Goal: Task Accomplishment & Management: Manage account settings

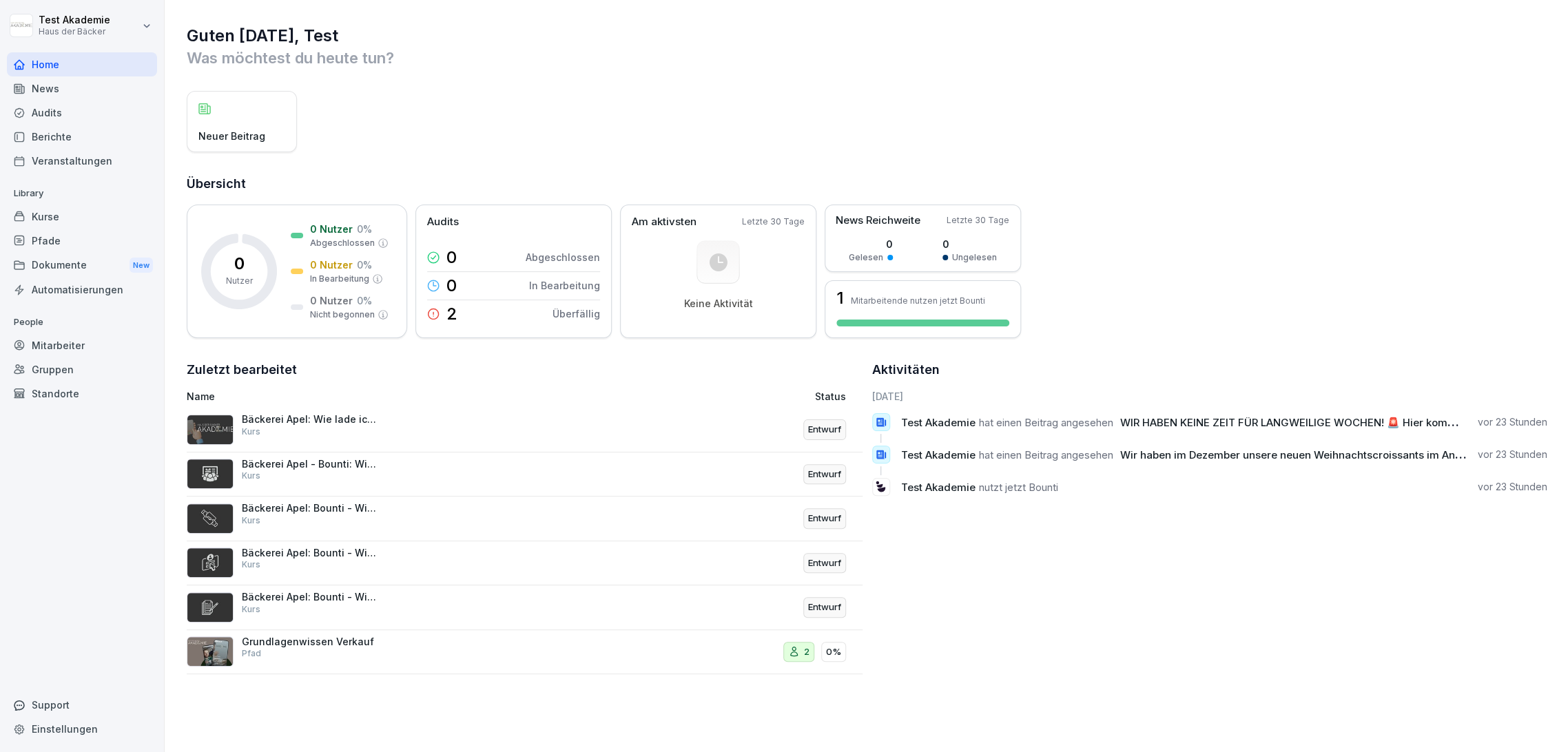
click at [86, 203] on p "Library" at bounding box center [81, 193] width 150 height 22
click at [86, 206] on div "Kurse" at bounding box center [81, 217] width 150 height 24
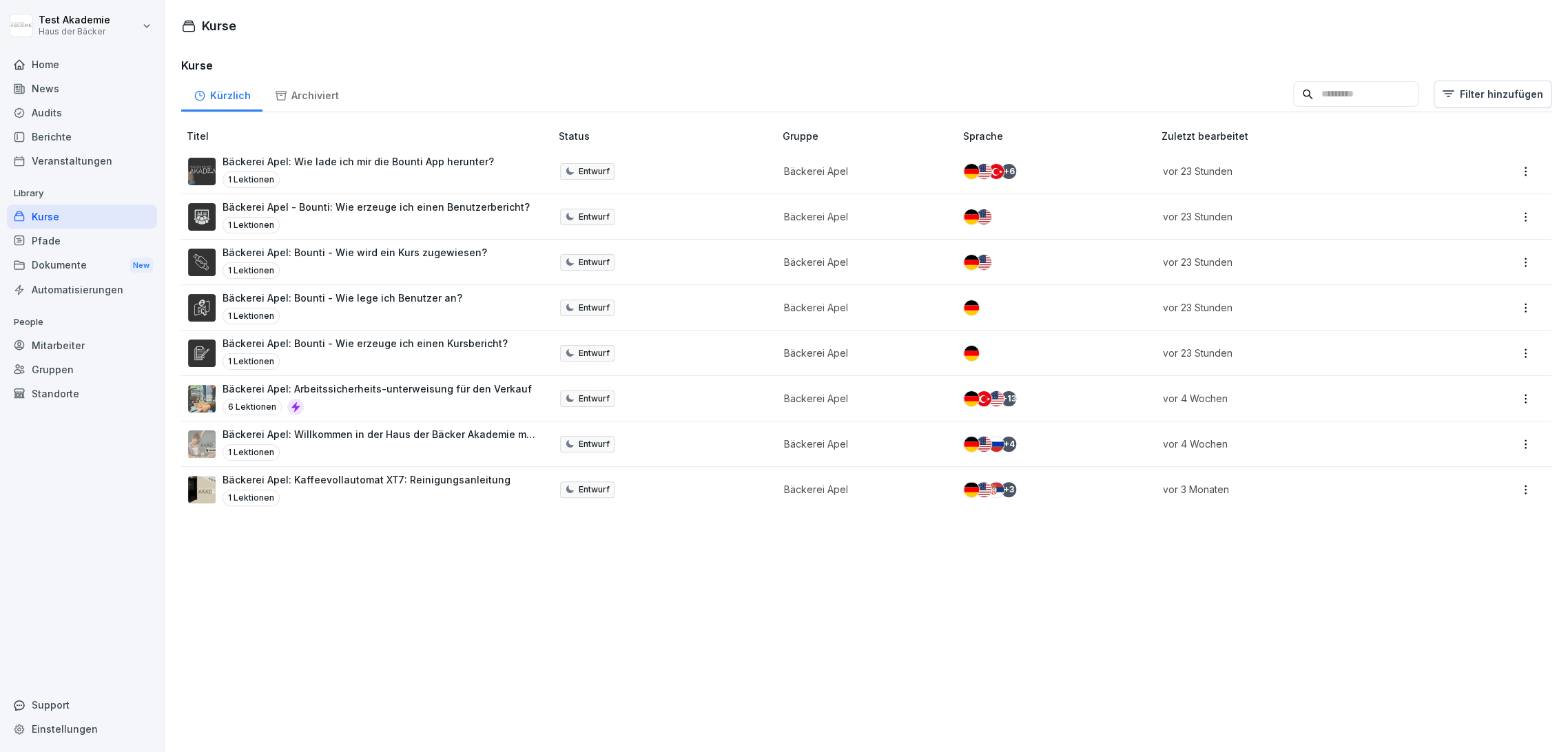
click at [87, 49] on div at bounding box center [81, 48] width 150 height 8
click at [87, 54] on div "Home" at bounding box center [81, 64] width 150 height 24
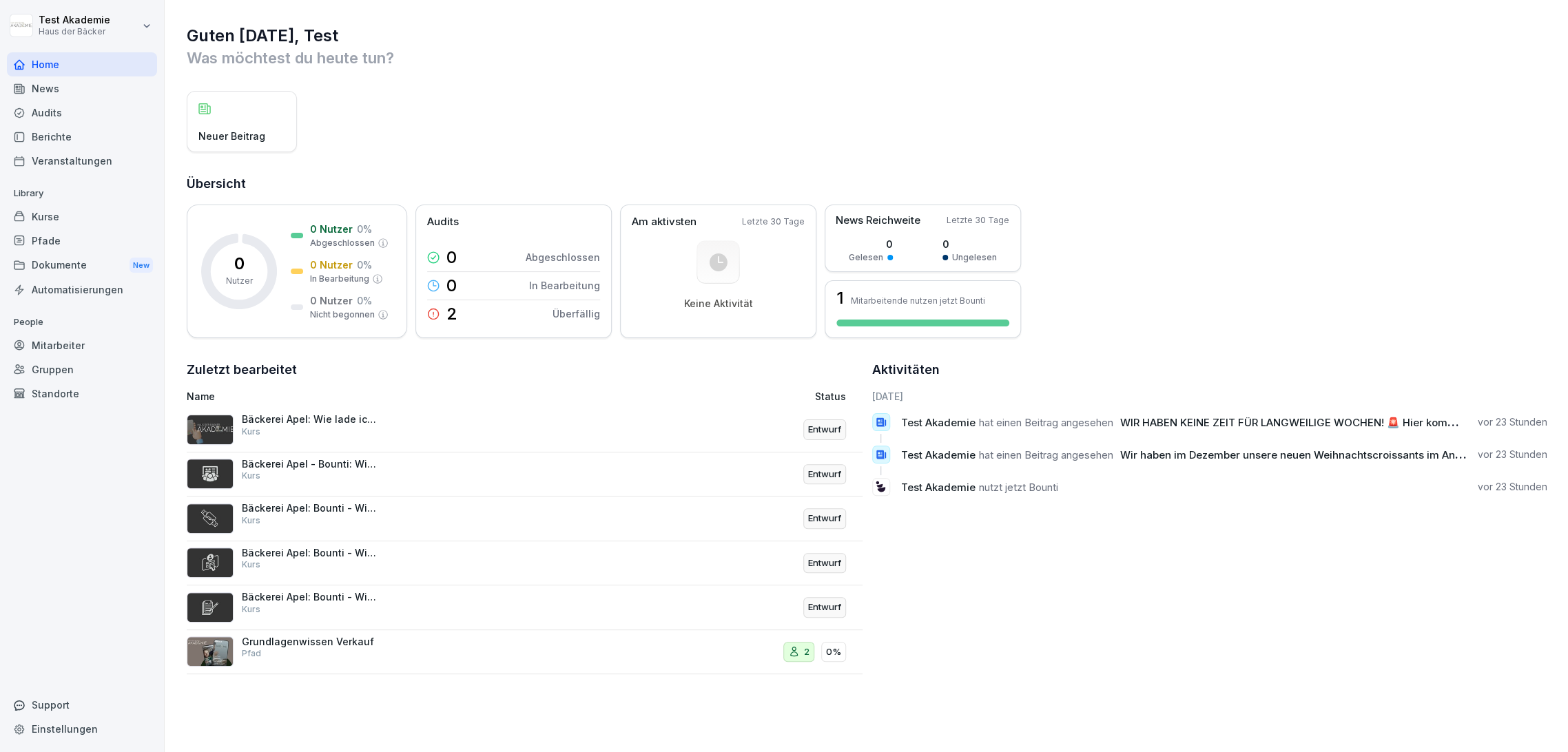
click at [108, 96] on div "News" at bounding box center [81, 88] width 150 height 24
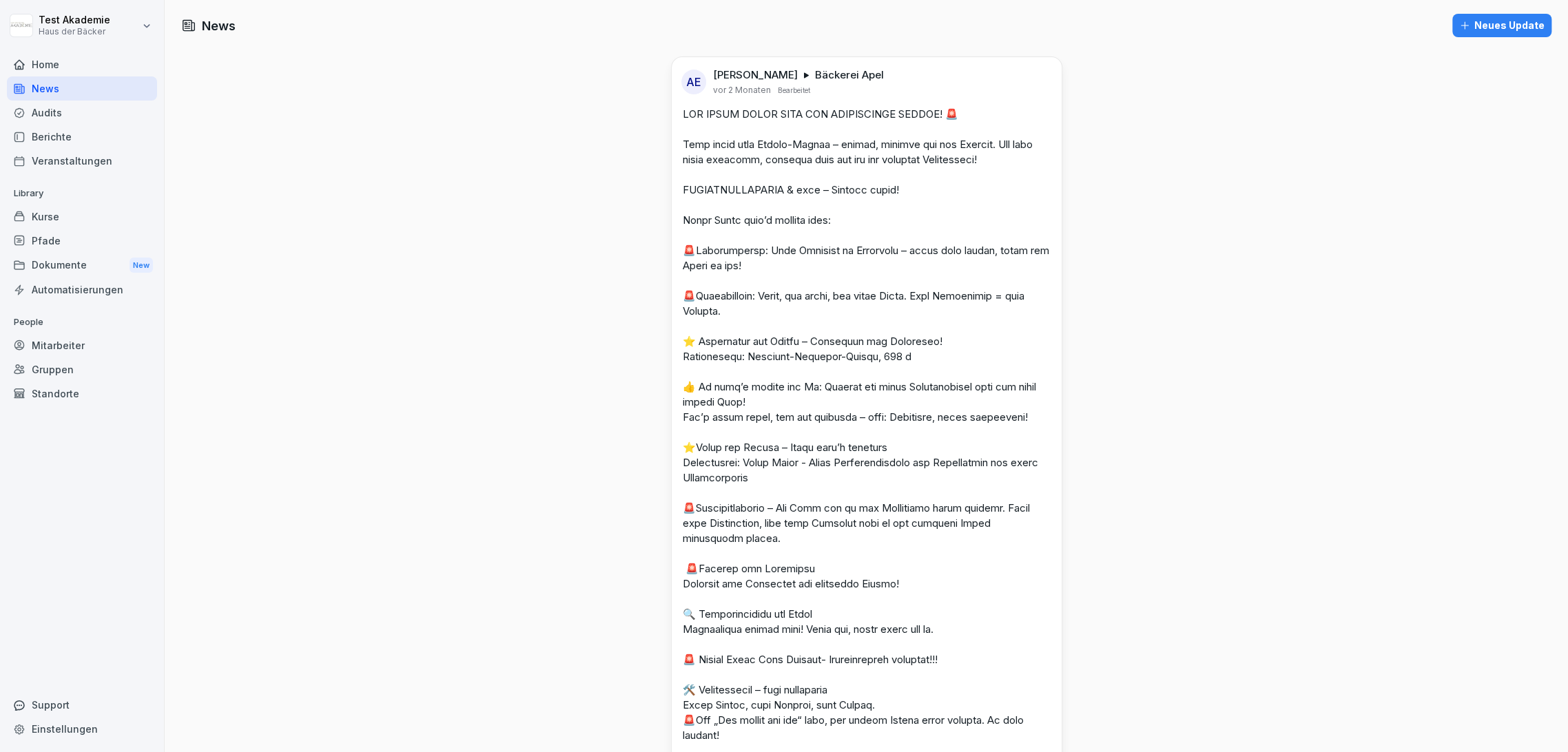
click at [113, 126] on div "Berichte" at bounding box center [81, 137] width 150 height 24
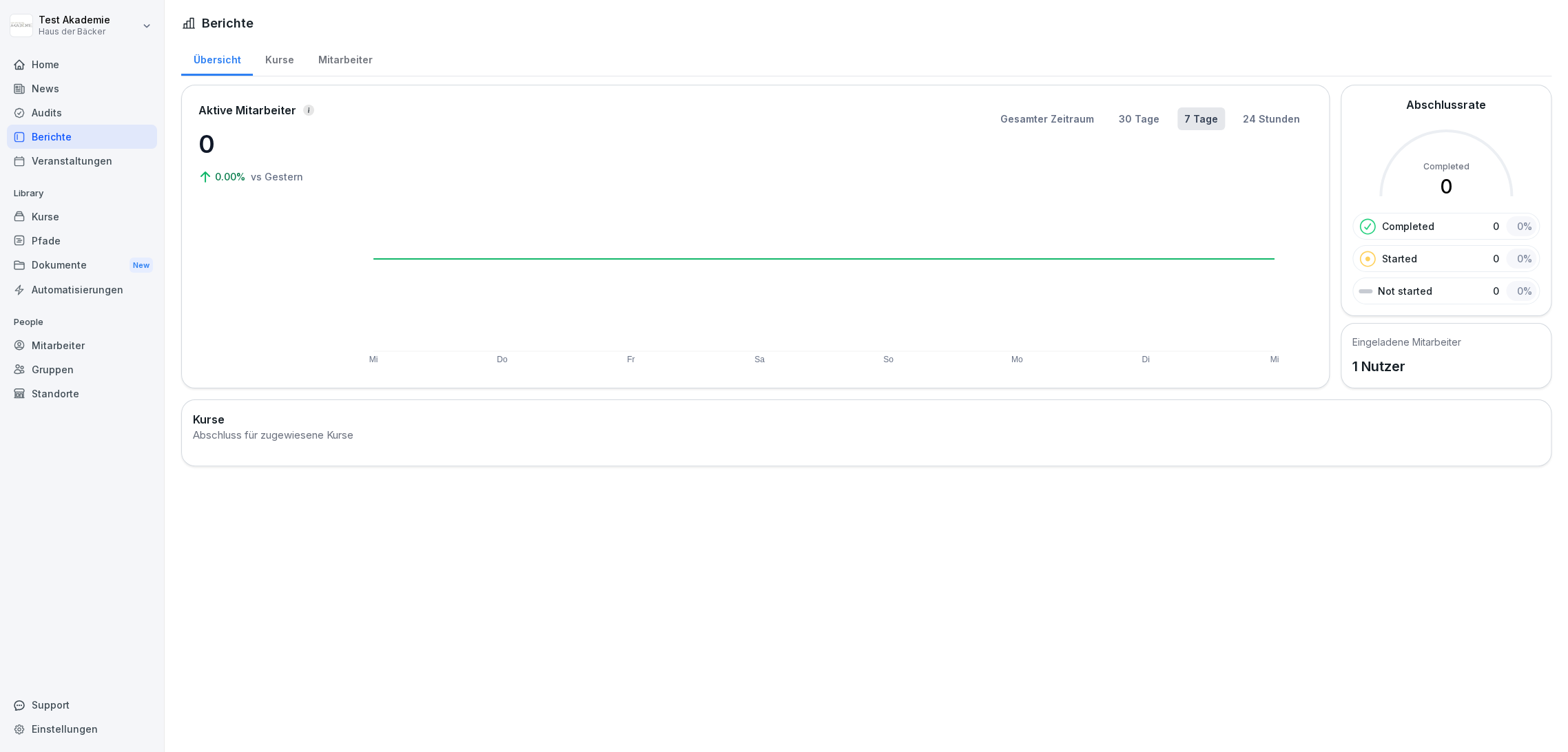
click at [118, 165] on div "Veranstaltungen" at bounding box center [81, 161] width 150 height 24
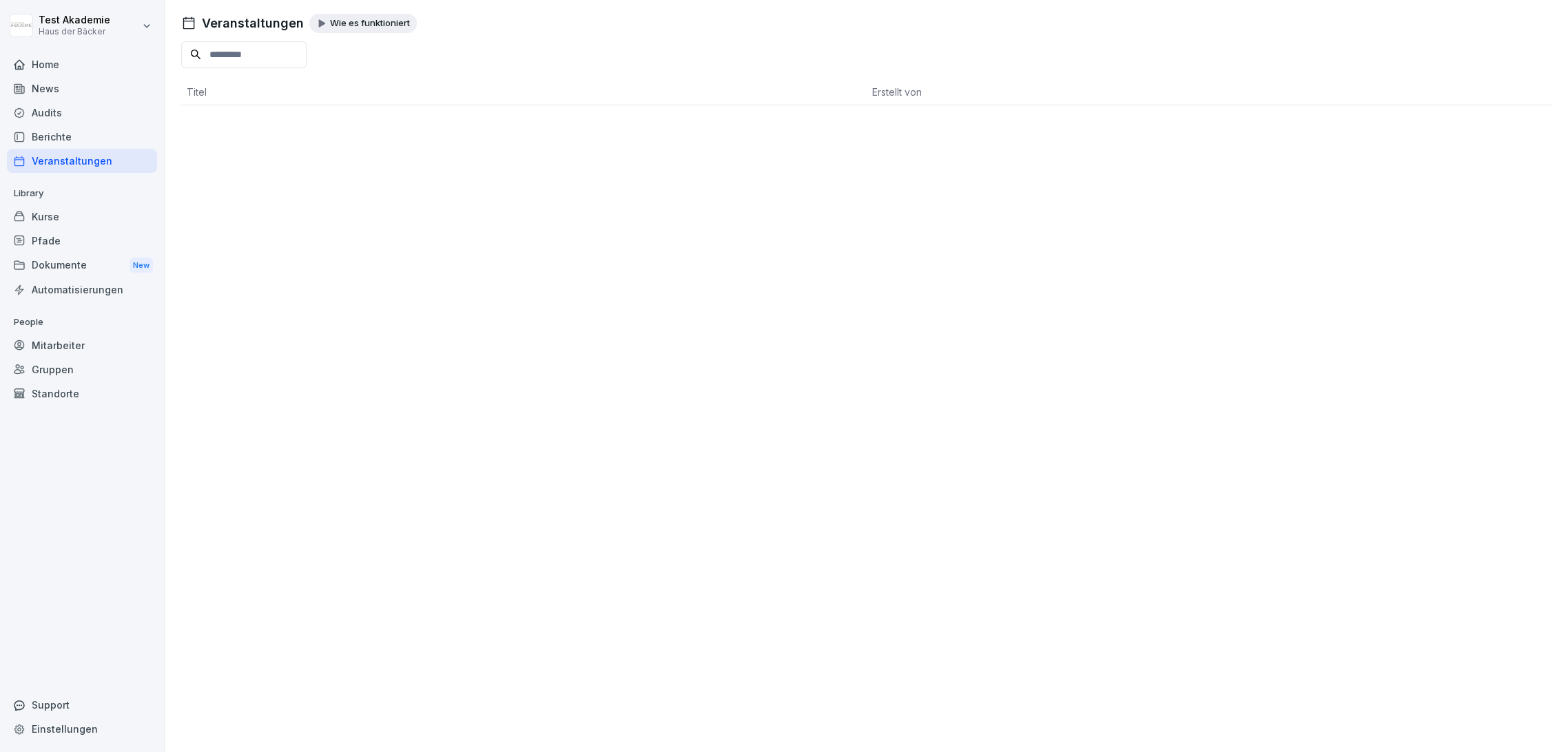
click at [120, 217] on div "Kurse" at bounding box center [81, 217] width 150 height 24
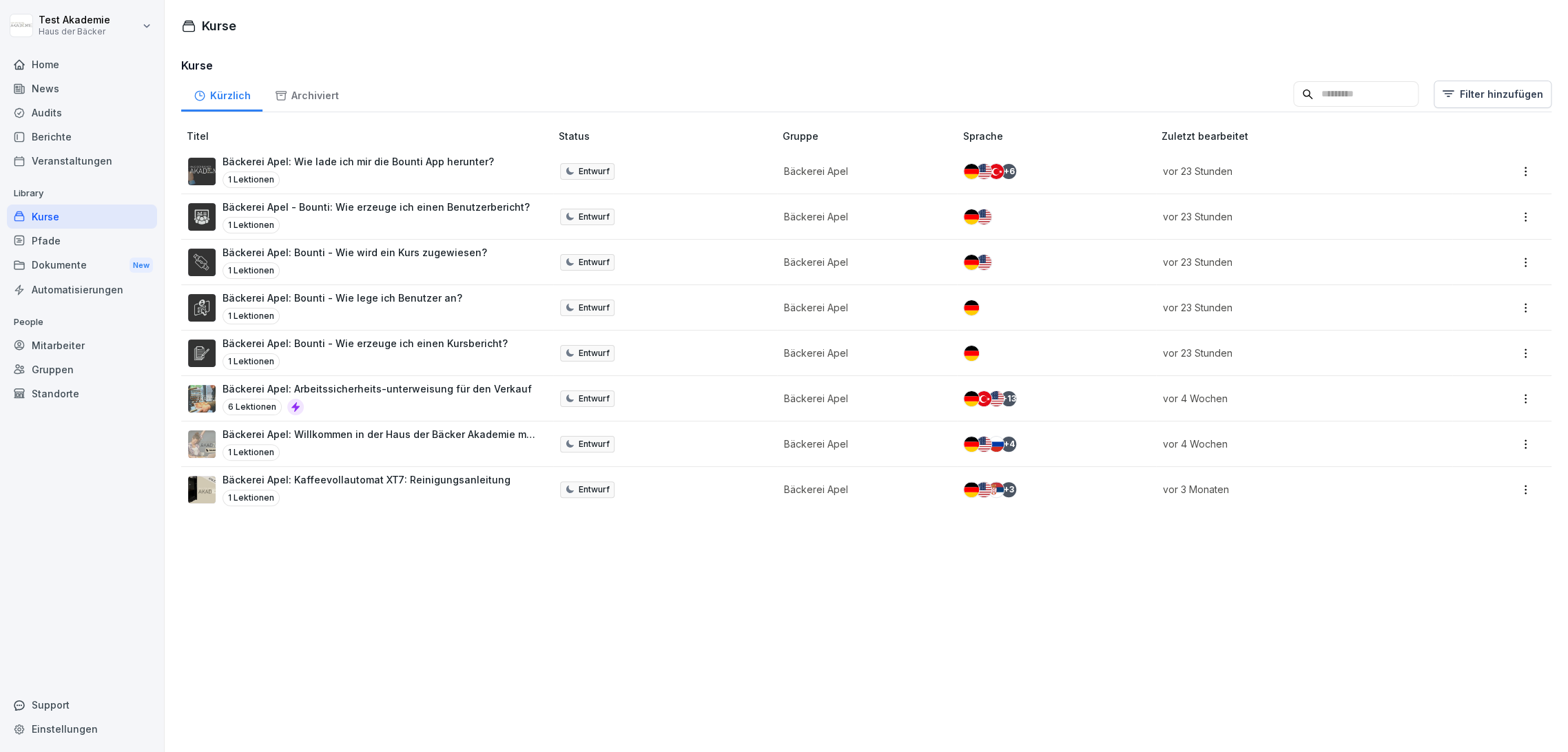
click at [120, 242] on div "Pfade" at bounding box center [81, 240] width 150 height 24
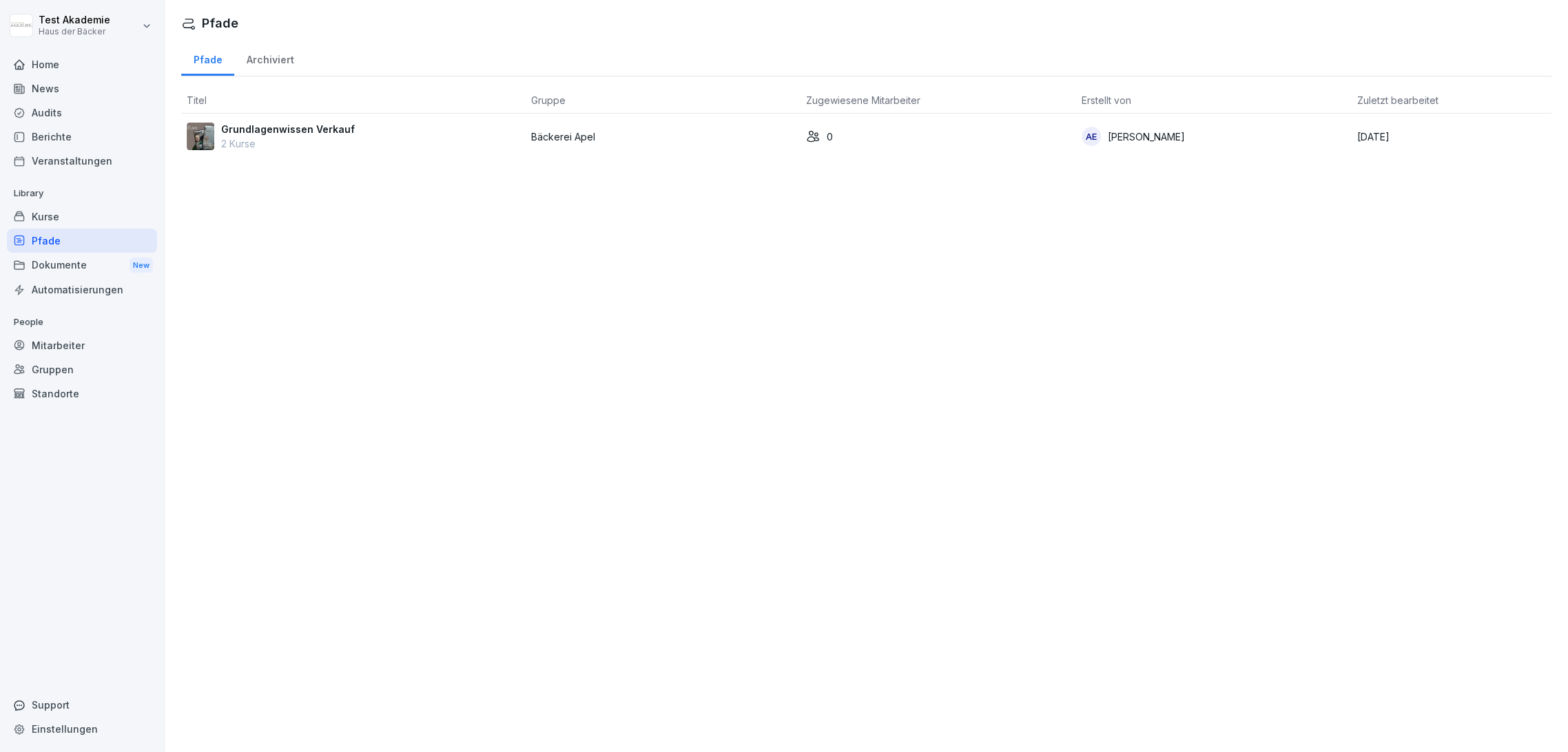
click at [121, 258] on div "Dokumente New" at bounding box center [81, 265] width 150 height 25
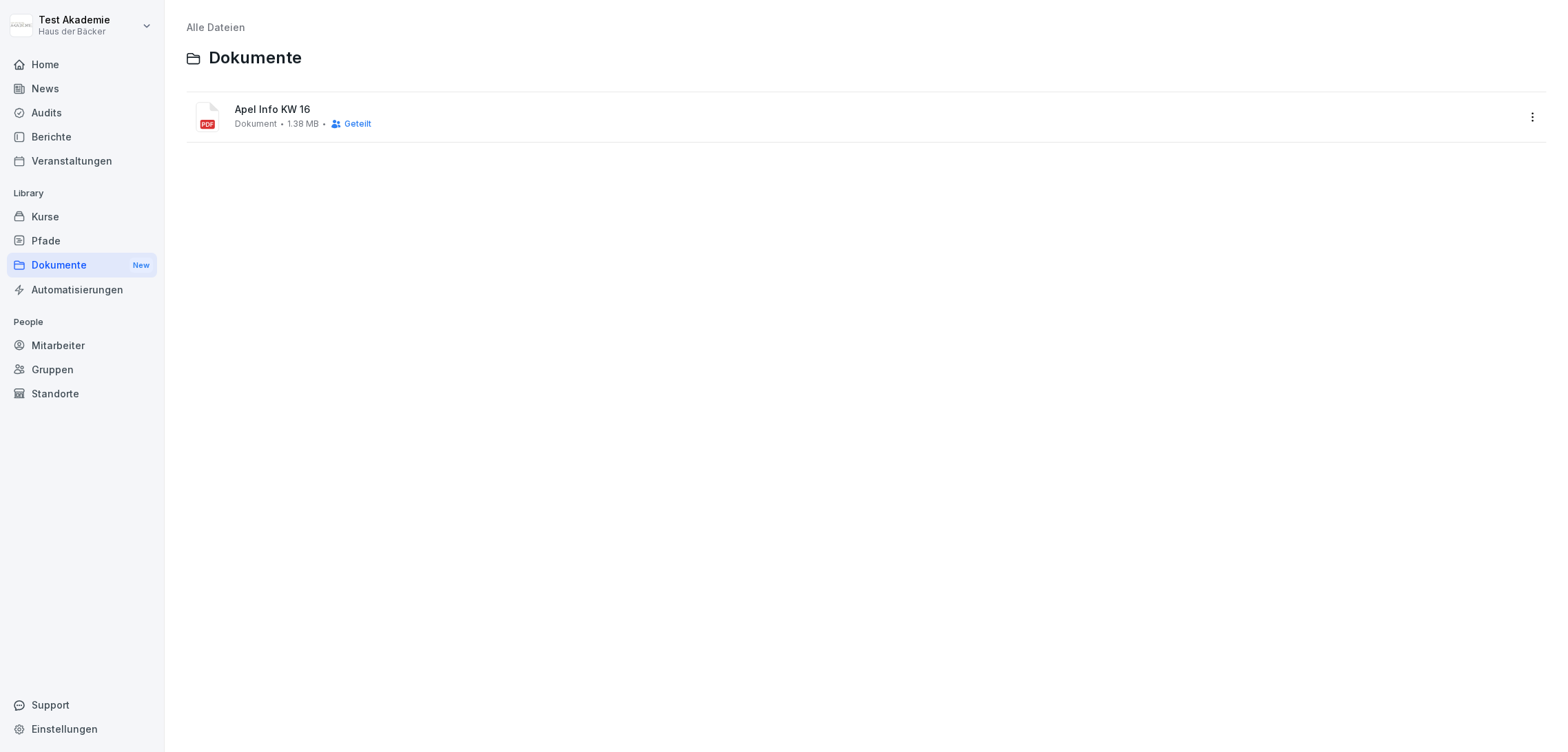
click at [117, 296] on div "Automatisierungen" at bounding box center [81, 289] width 150 height 24
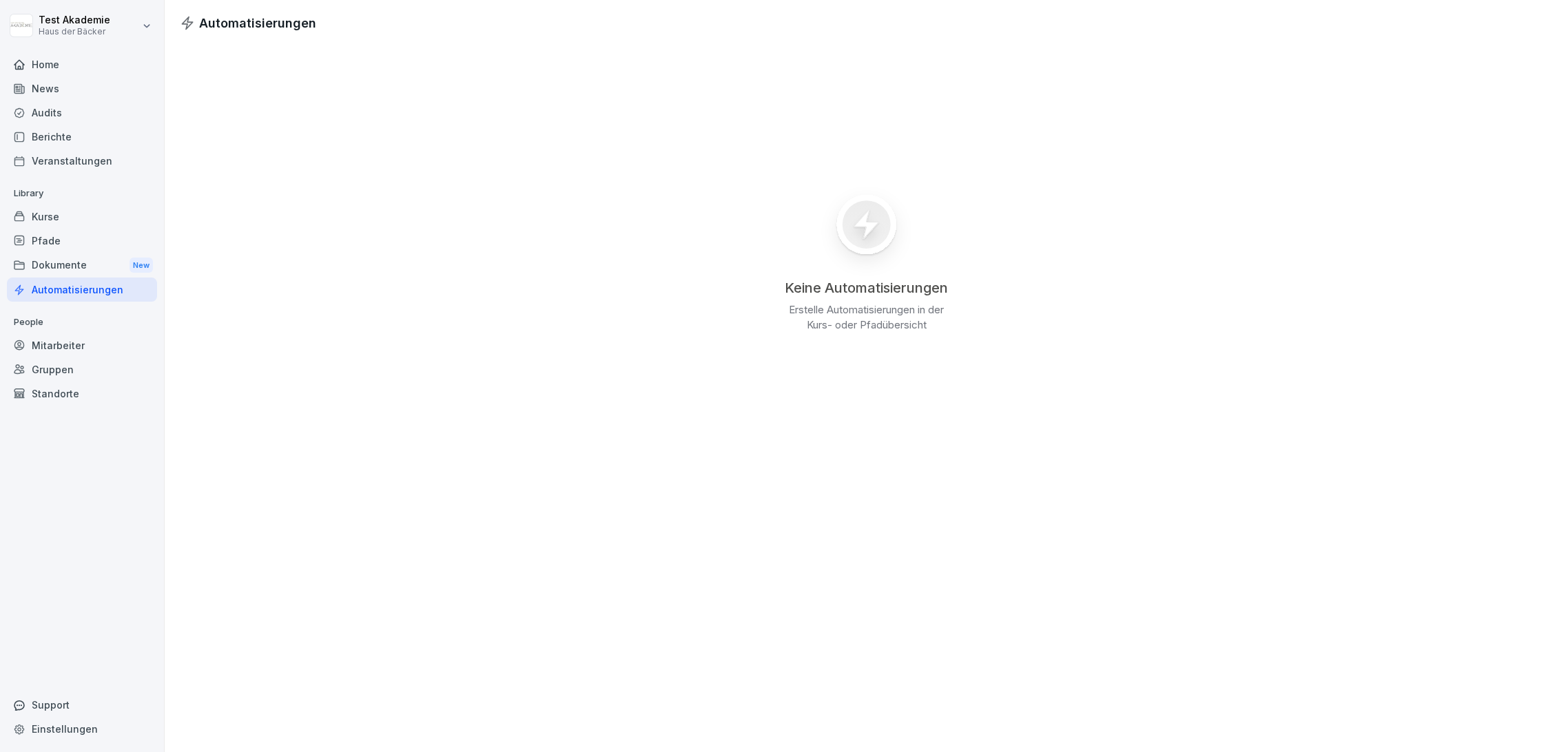
click at [116, 328] on p "People" at bounding box center [81, 322] width 150 height 22
click at [114, 346] on div "Mitarbeiter" at bounding box center [81, 345] width 150 height 24
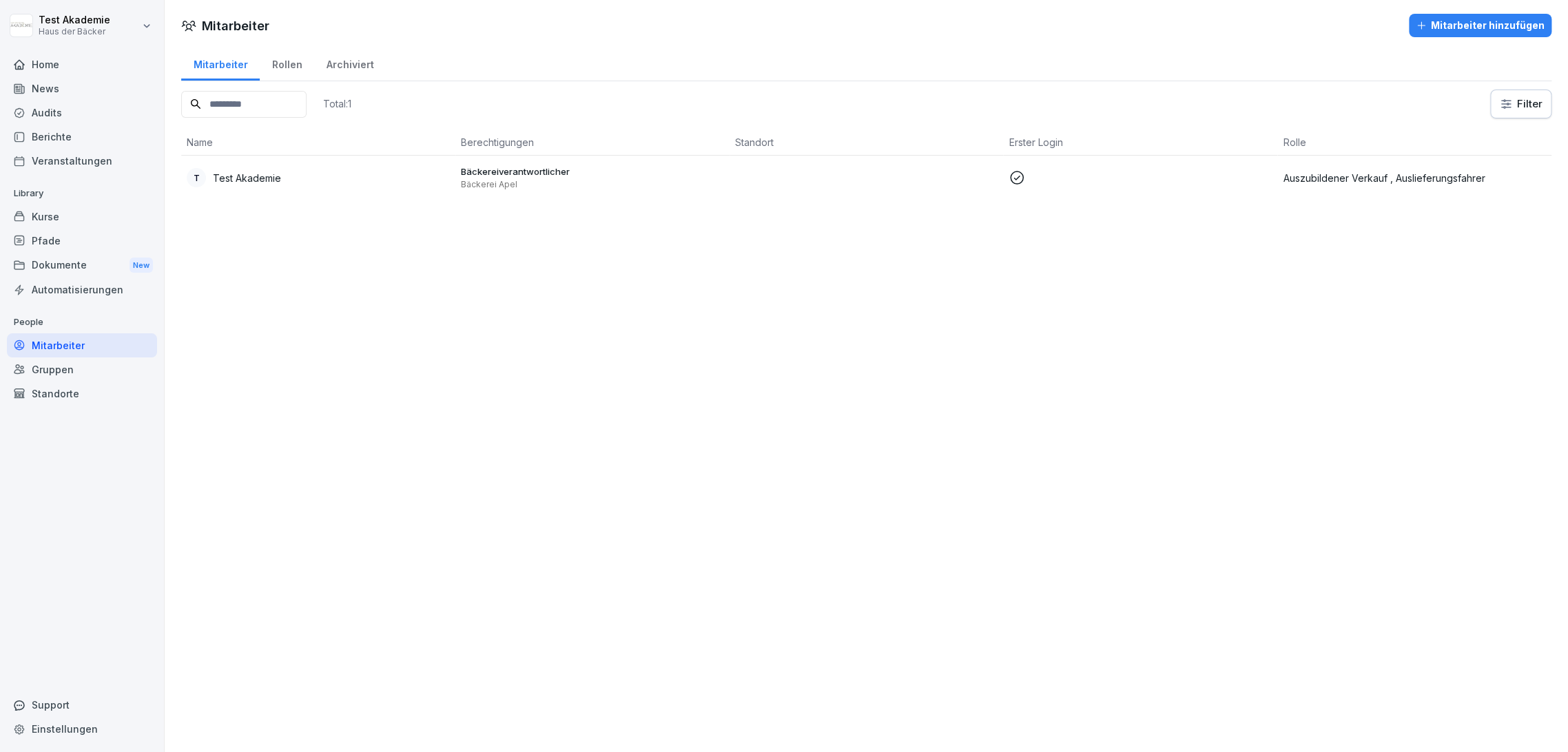
click at [108, 379] on div "Gruppen" at bounding box center [81, 369] width 150 height 24
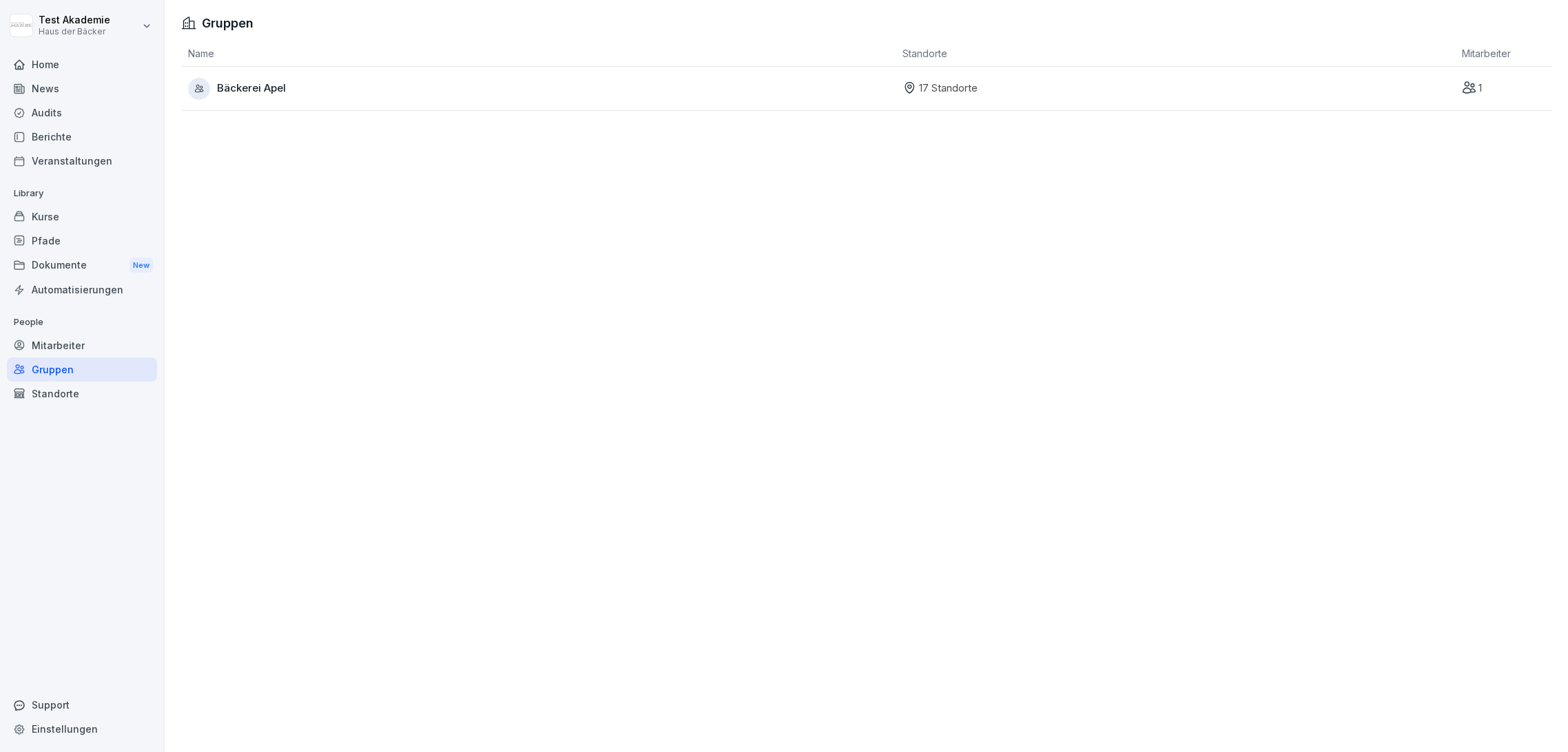
click at [105, 403] on div "Standorte" at bounding box center [81, 393] width 150 height 24
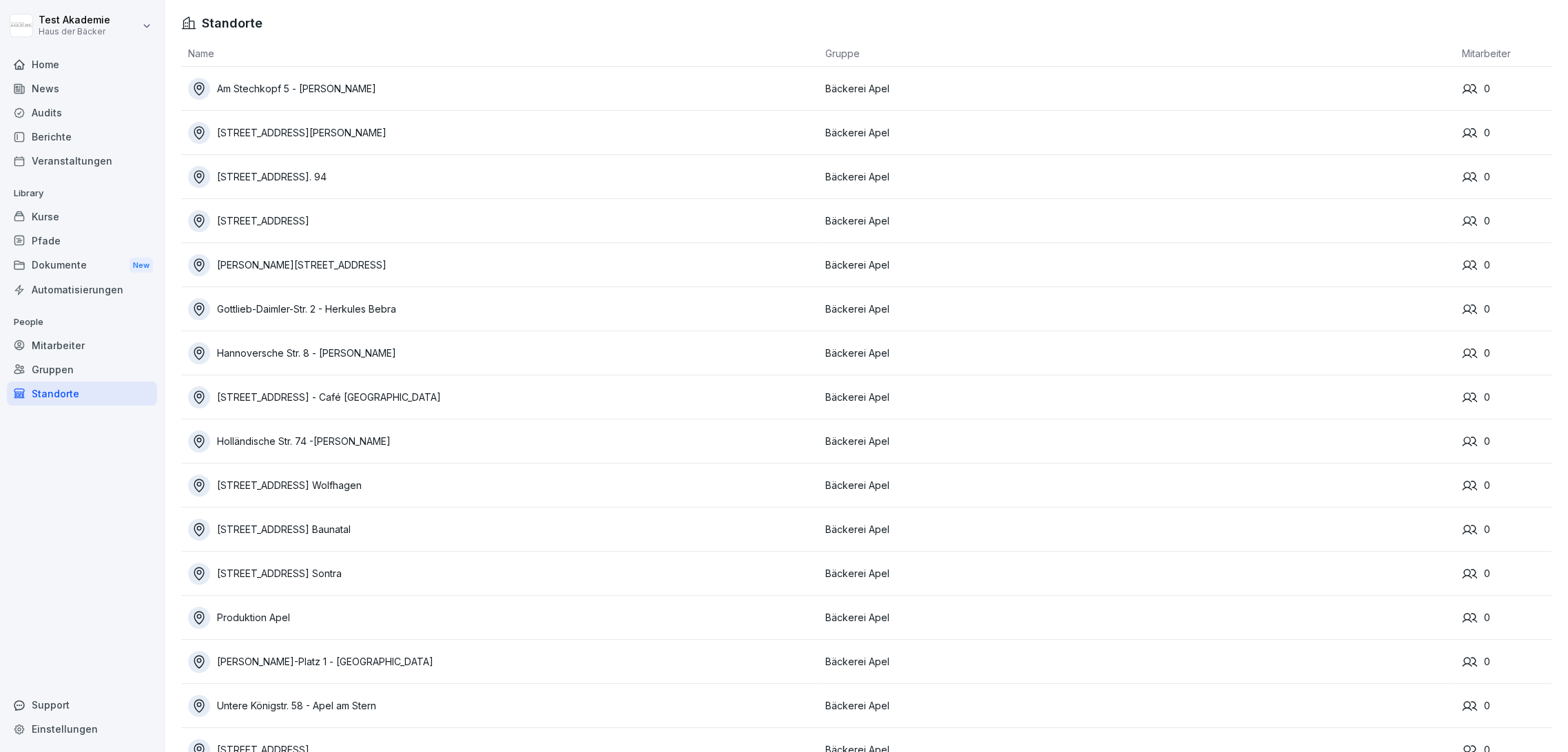
scroll to position [86, 0]
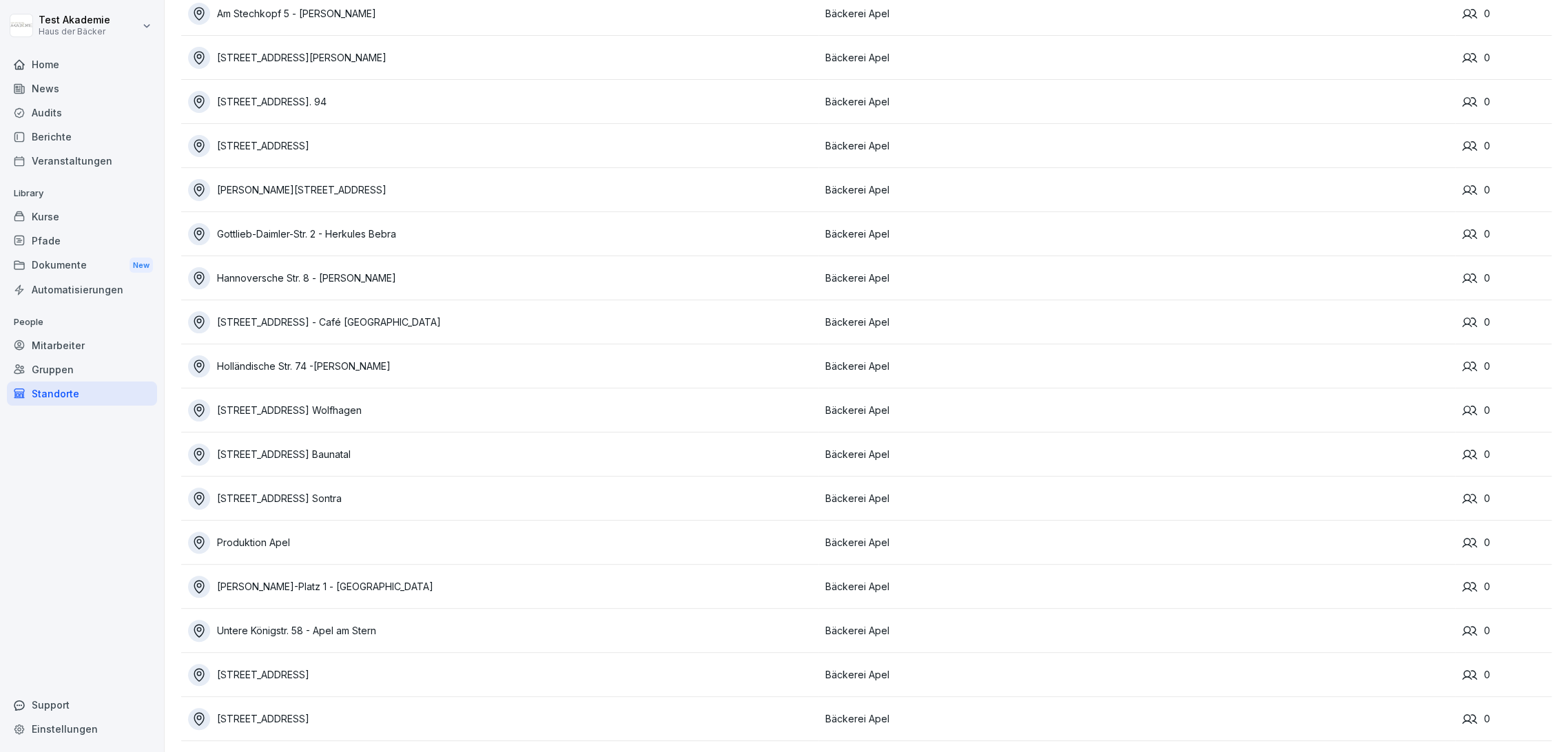
click at [44, 60] on div "Home" at bounding box center [81, 64] width 150 height 24
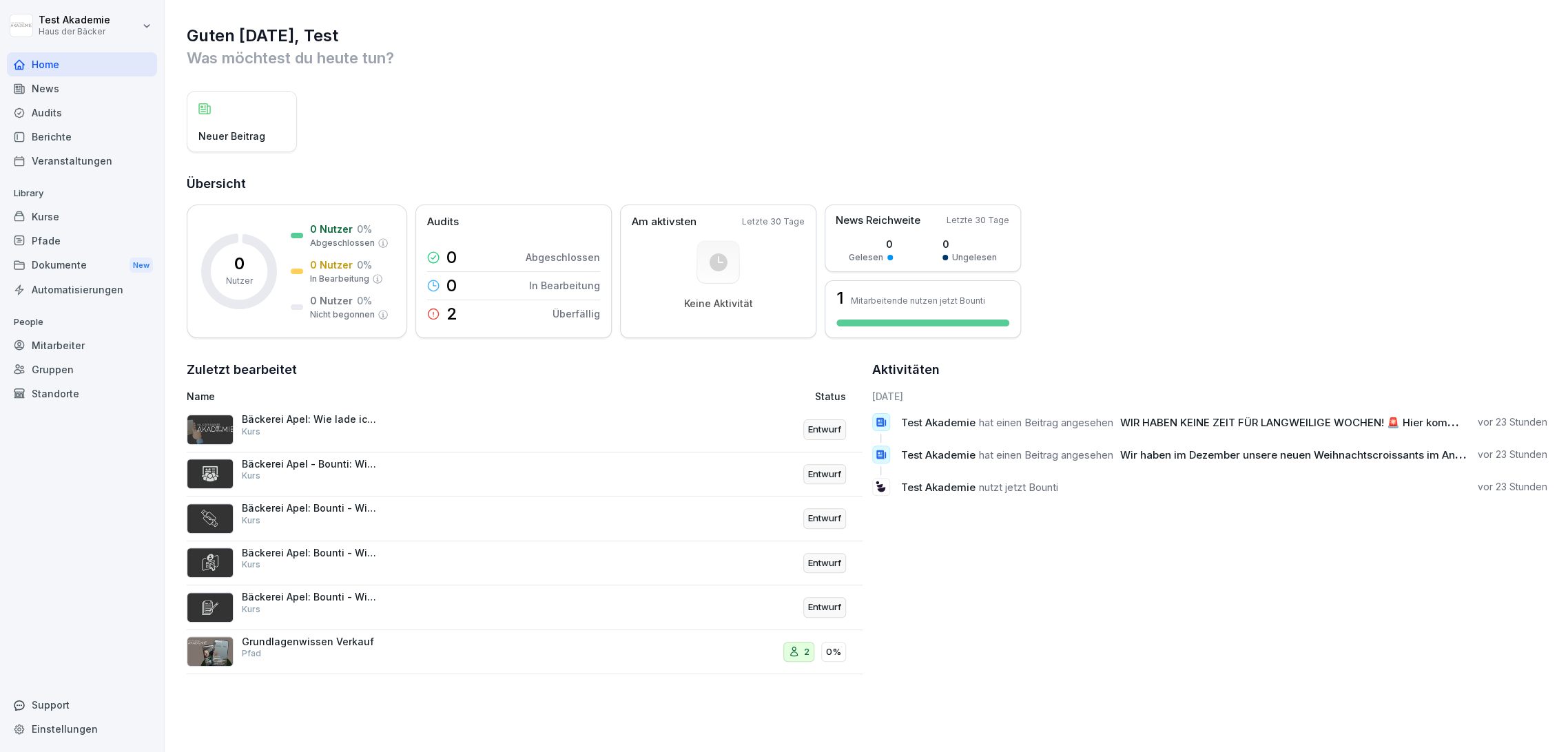
click at [68, 230] on div "Pfade" at bounding box center [81, 240] width 150 height 24
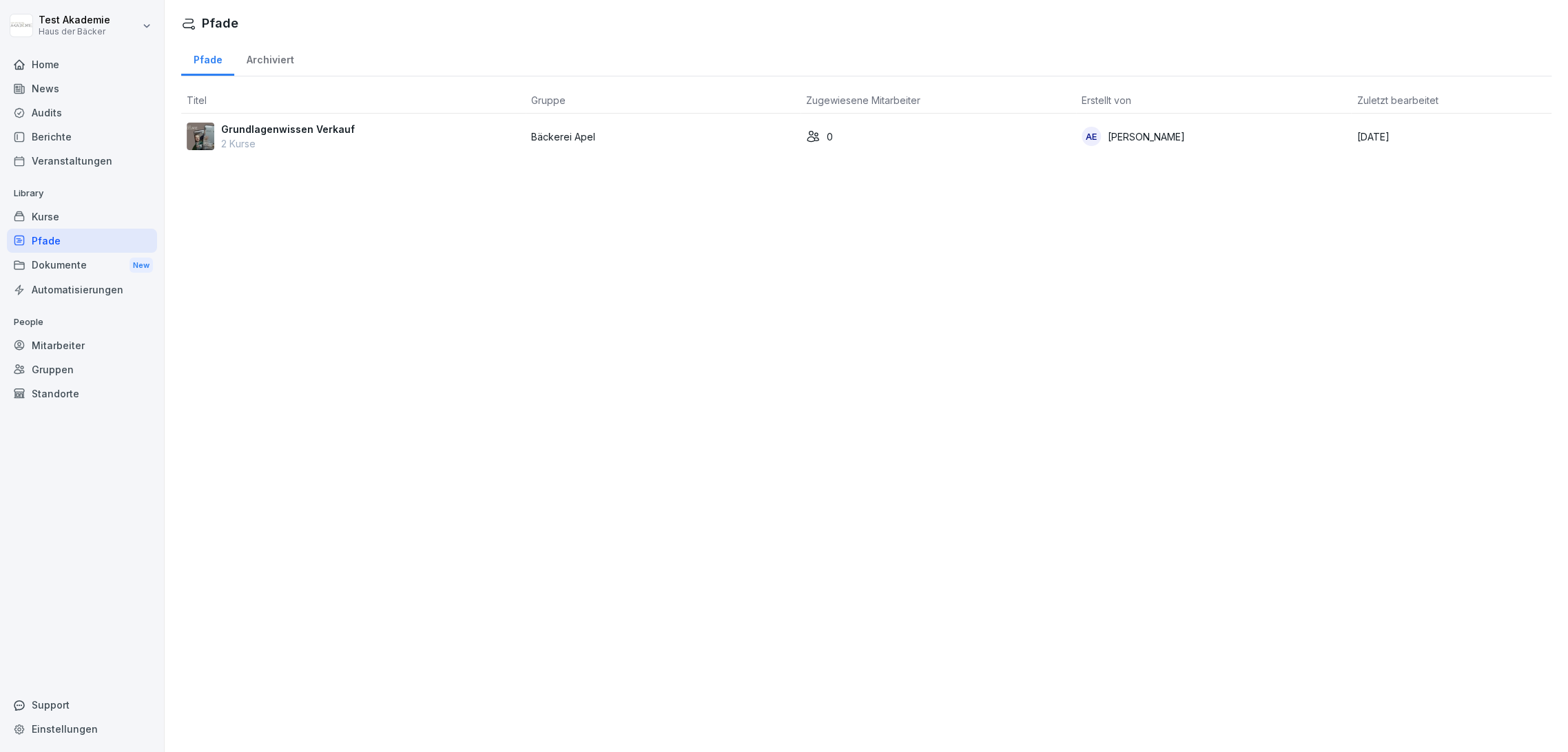
click at [66, 219] on div "Kurse" at bounding box center [81, 217] width 150 height 24
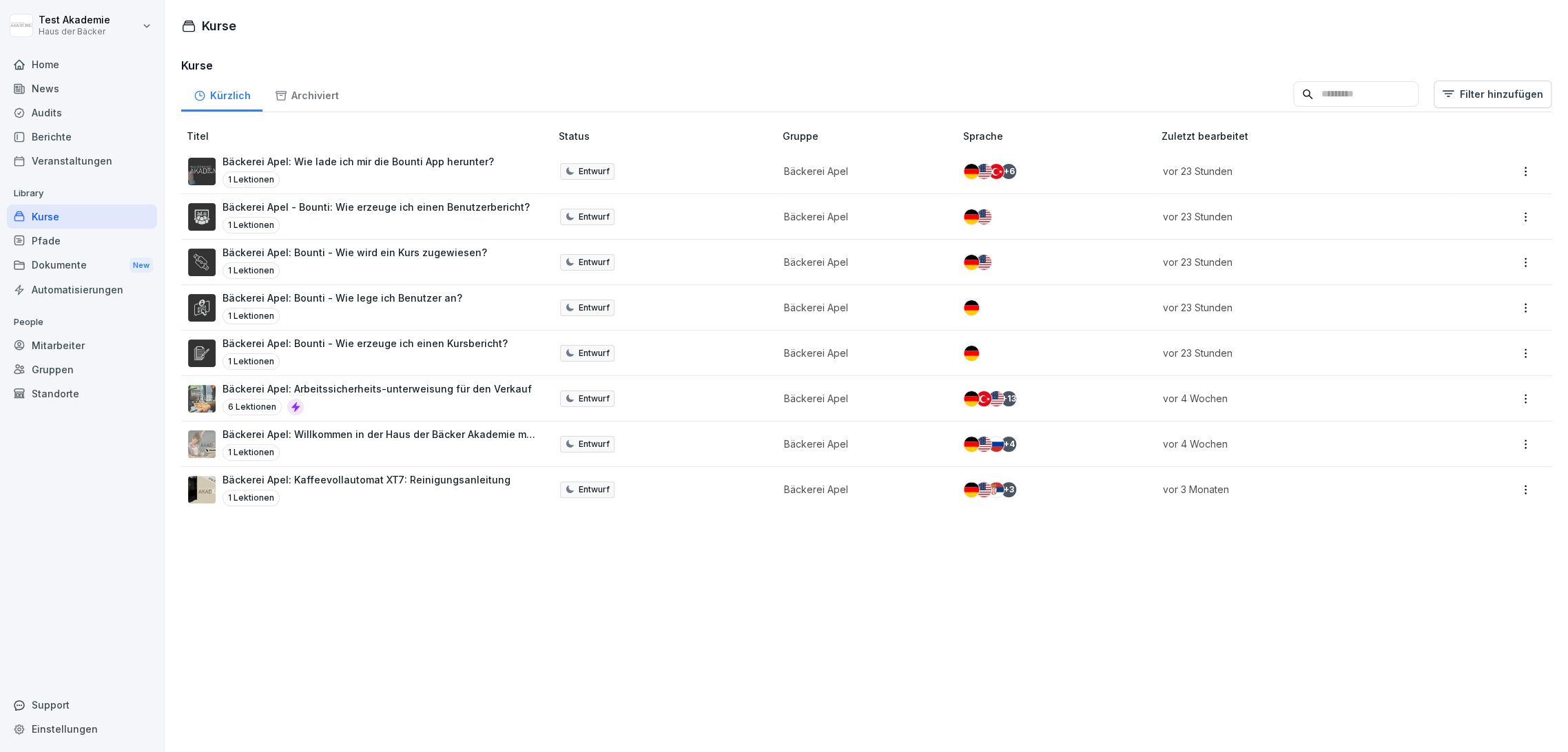
click at [65, 234] on div "Pfade" at bounding box center [81, 240] width 150 height 24
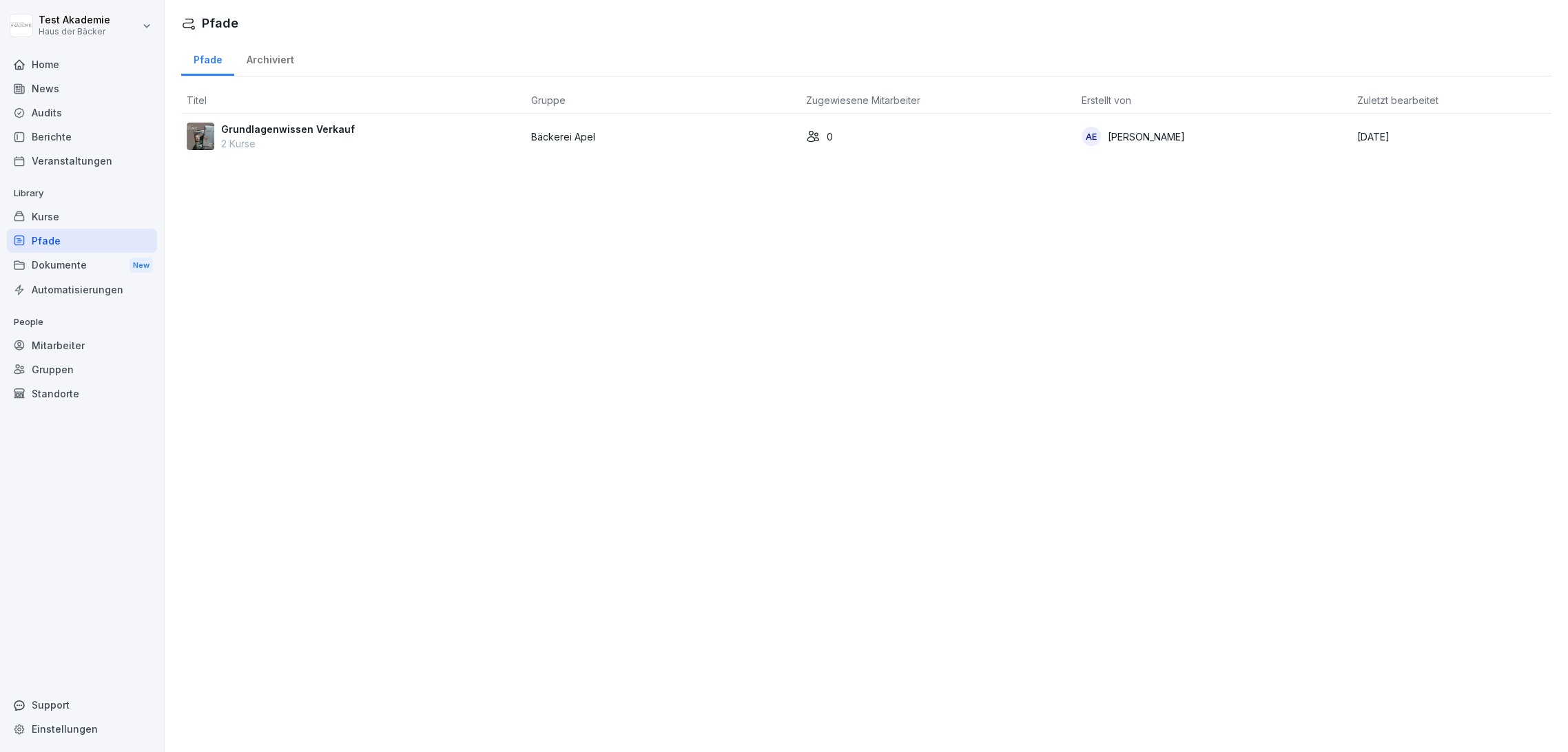
click at [65, 201] on p "Library" at bounding box center [81, 193] width 150 height 22
click at [64, 207] on div "Kurse" at bounding box center [81, 217] width 150 height 24
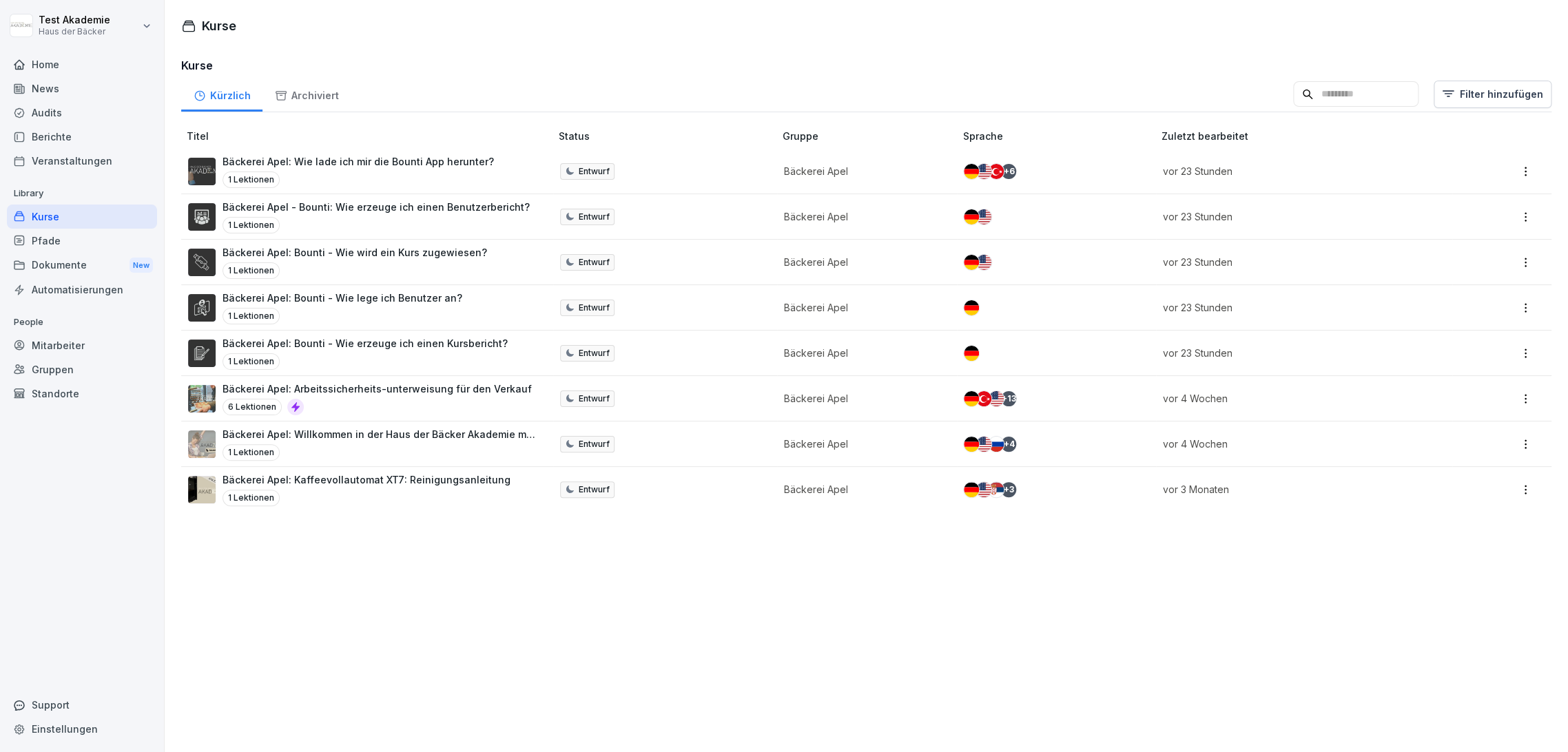
click at [63, 71] on div "Home" at bounding box center [81, 64] width 150 height 24
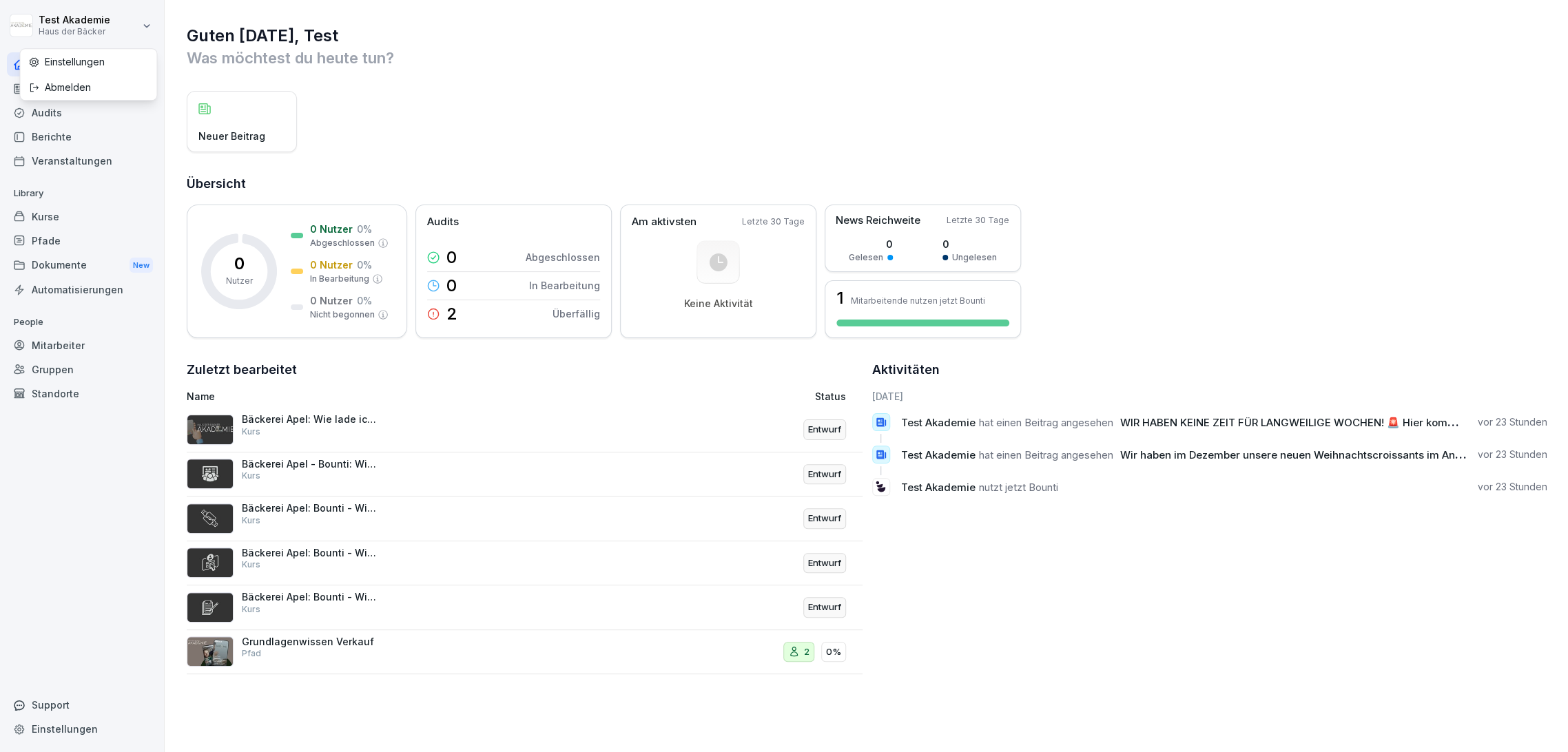
click at [143, 33] on html "Test Akademie Haus der Bäcker Home News Audits Berichte Veranstaltungen Library…" at bounding box center [784, 376] width 1568 height 752
click at [138, 94] on div "Abmelden" at bounding box center [88, 86] width 137 height 25
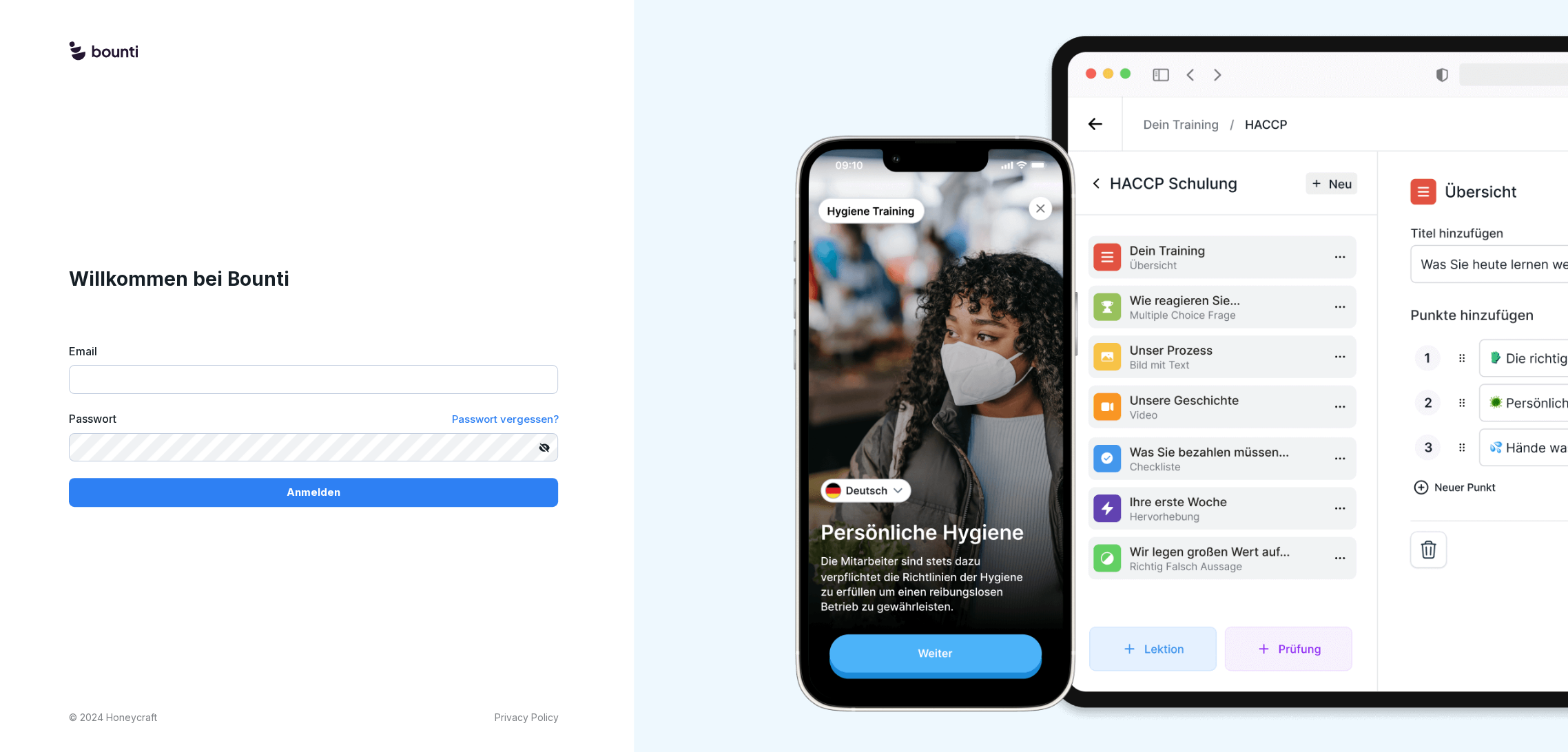
click at [235, 392] on input "Email" at bounding box center [313, 379] width 489 height 29
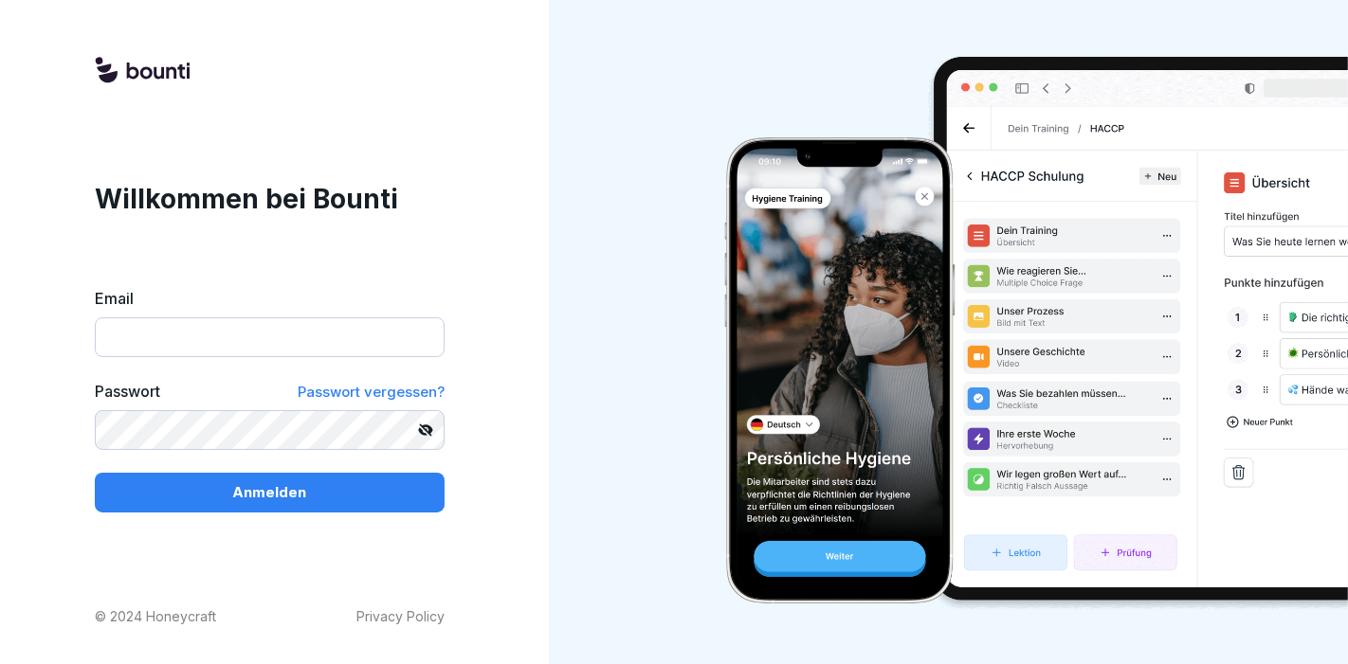
click at [374, 326] on input "Email" at bounding box center [270, 338] width 350 height 40
type input "**********"
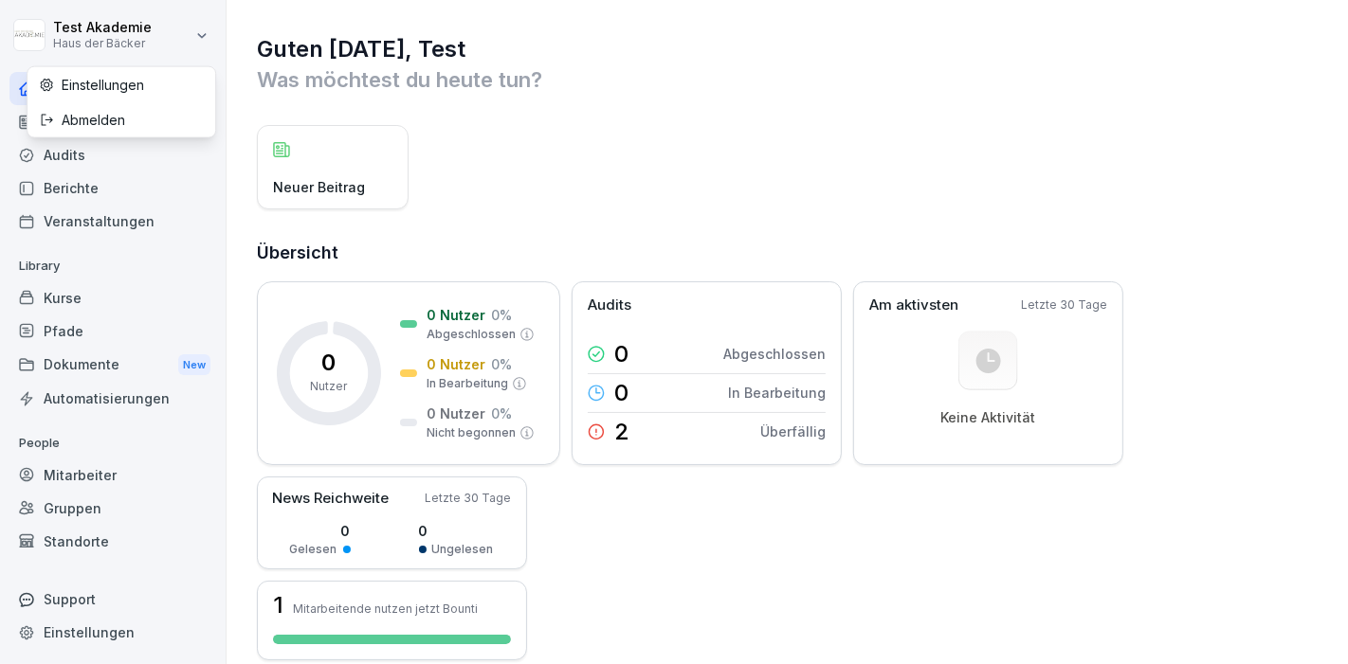
click at [156, 30] on html "Test Akademie Haus der Bäcker Home News Audits Berichte Veranstaltungen Library…" at bounding box center [674, 332] width 1348 height 664
click at [159, 117] on div "Abmelden" at bounding box center [121, 119] width 188 height 35
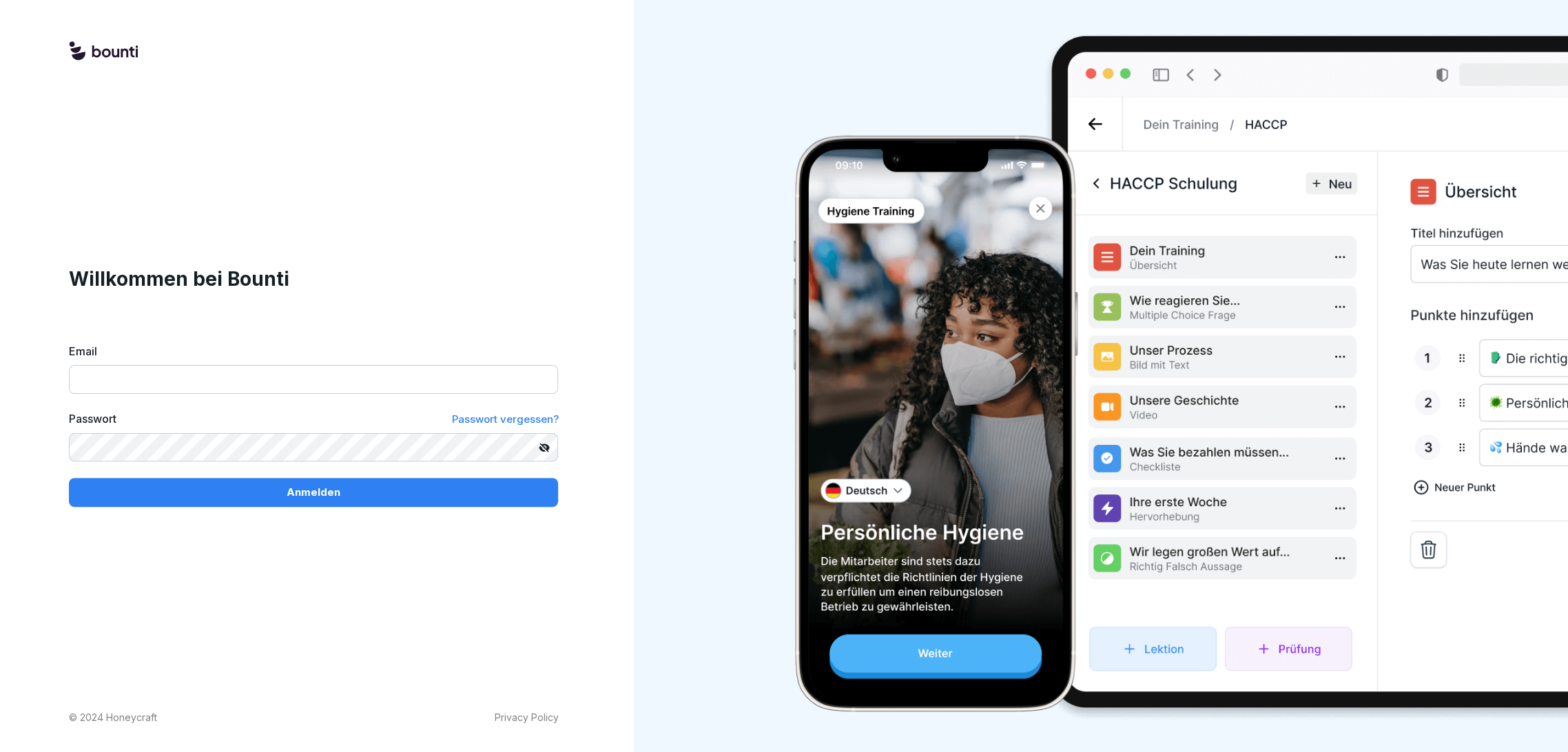
click at [150, 383] on input "Email" at bounding box center [313, 379] width 489 height 29
paste input "**********"
type input "**********"
click at [354, 482] on button "Anmelden" at bounding box center [313, 493] width 489 height 29
